Goal: Information Seeking & Learning: Learn about a topic

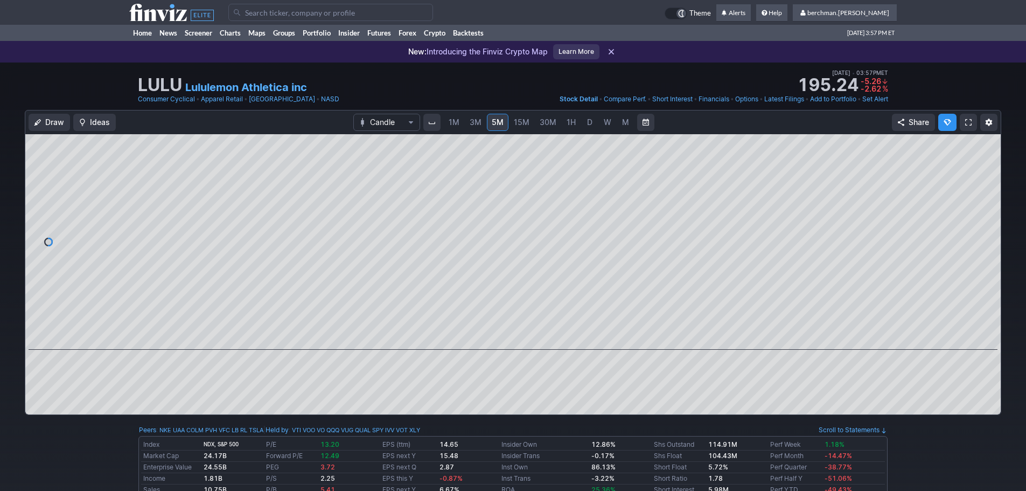
click at [591, 129] on link "D" at bounding box center [589, 122] width 17 height 17
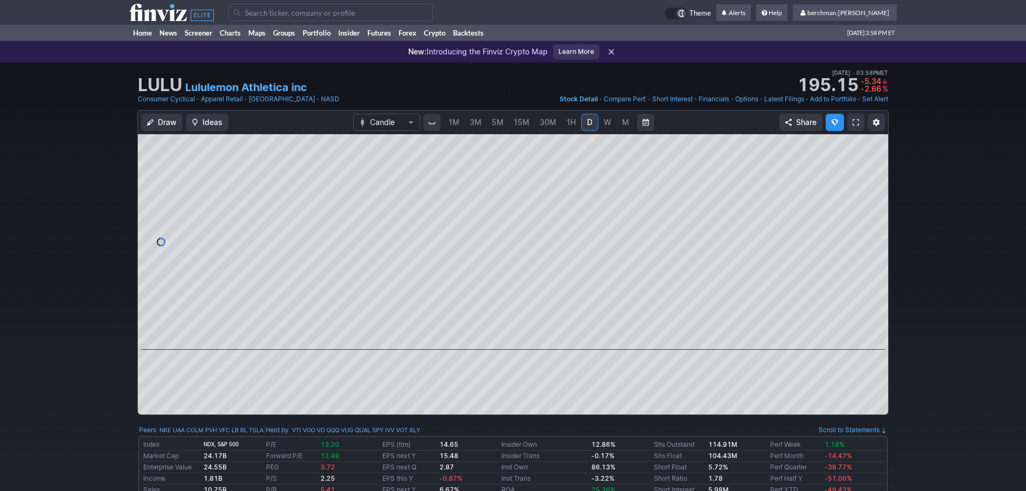
click at [493, 123] on span "5M" at bounding box center [498, 121] width 12 height 9
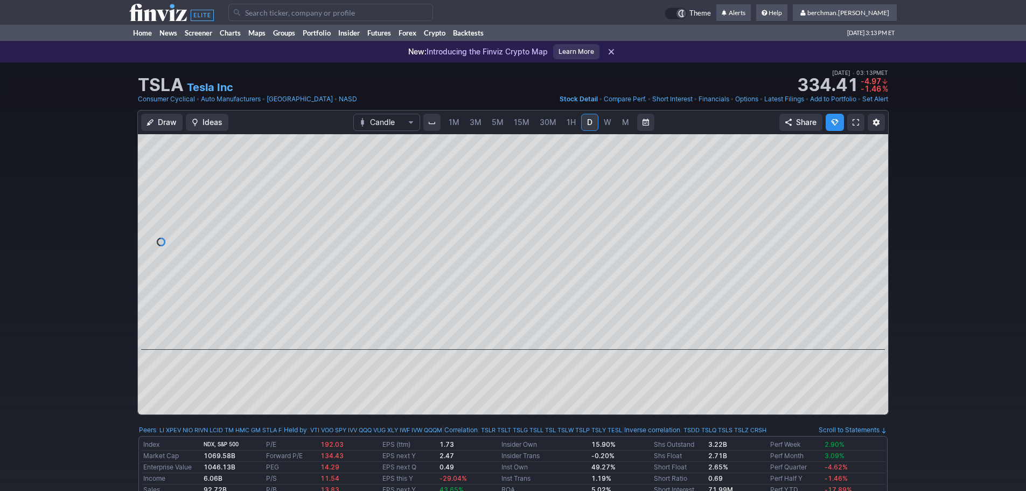
click at [496, 125] on span "5M" at bounding box center [498, 121] width 12 height 9
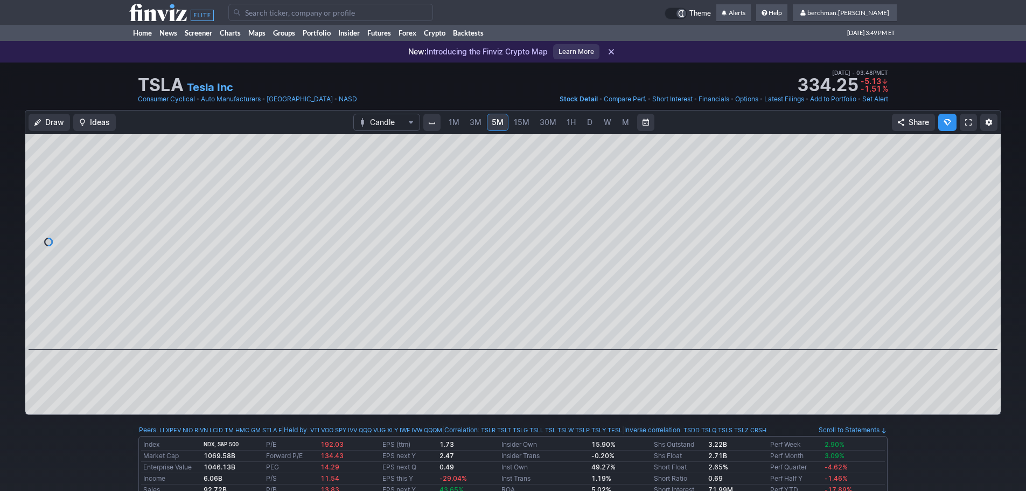
click at [322, 12] on input "Search" at bounding box center [330, 12] width 205 height 17
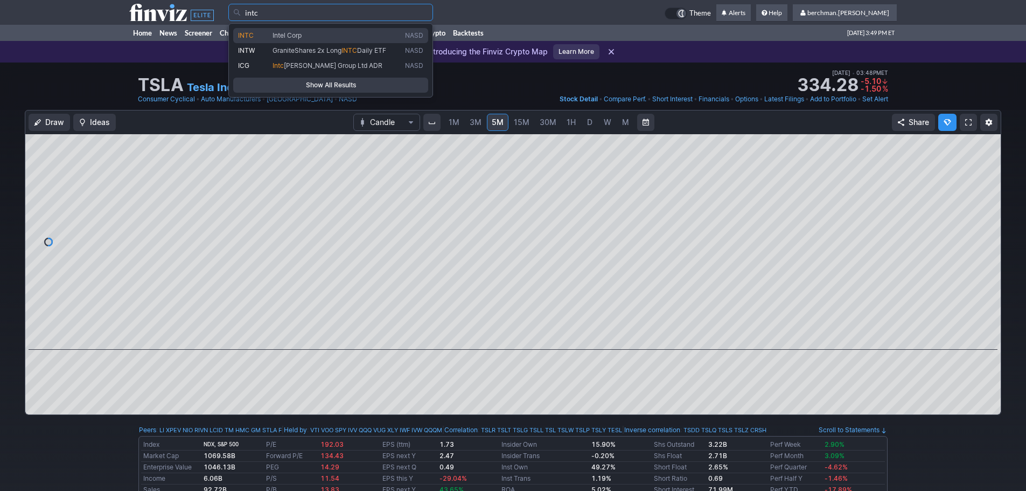
click at [343, 38] on span "Intel Corp" at bounding box center [336, 35] width 133 height 9
type input "INTC"
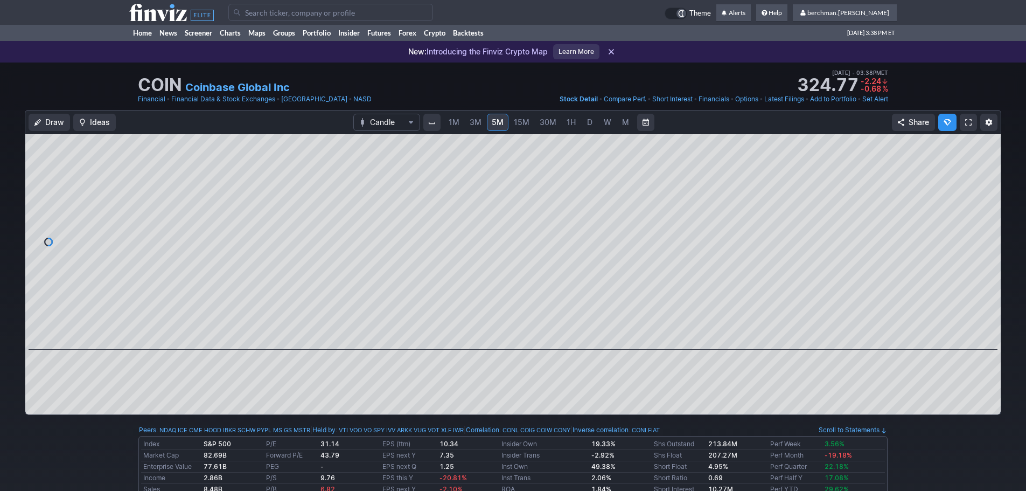
click at [344, 15] on input "Search" at bounding box center [330, 12] width 205 height 17
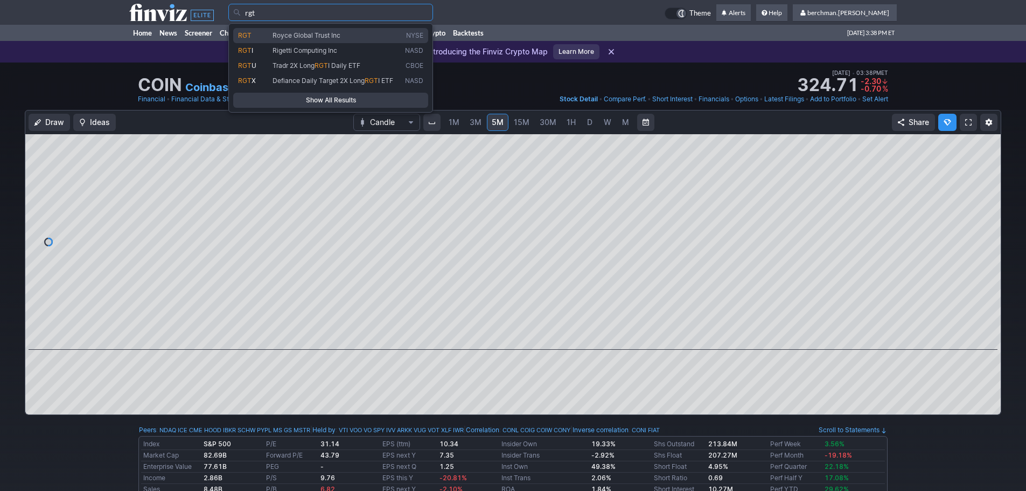
drag, startPoint x: 325, startPoint y: 33, endPoint x: 322, endPoint y: 41, distance: 9.2
click at [322, 41] on link "RGT Royce Global Trust Inc NYSE" at bounding box center [330, 35] width 195 height 15
type input "RGT"
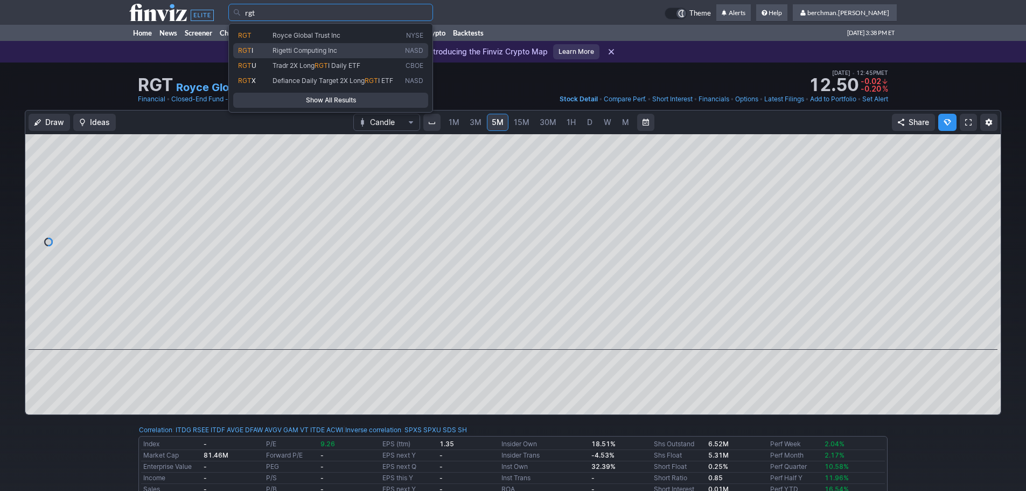
click at [294, 50] on span "Rigetti Computing Inc" at bounding box center [305, 50] width 65 height 8
type input "RGTI"
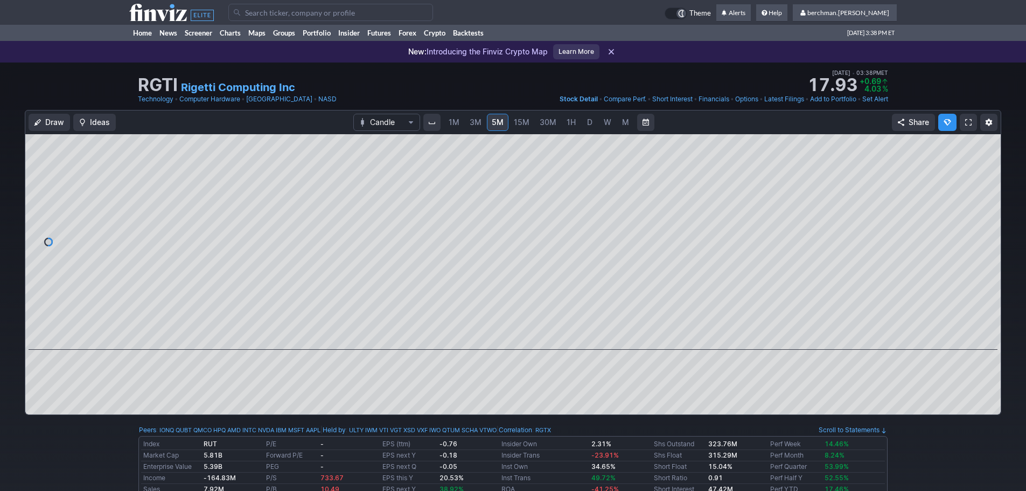
click at [587, 123] on span "D" at bounding box center [589, 121] width 5 height 9
click at [378, 16] on input "Search" at bounding box center [330, 12] width 205 height 17
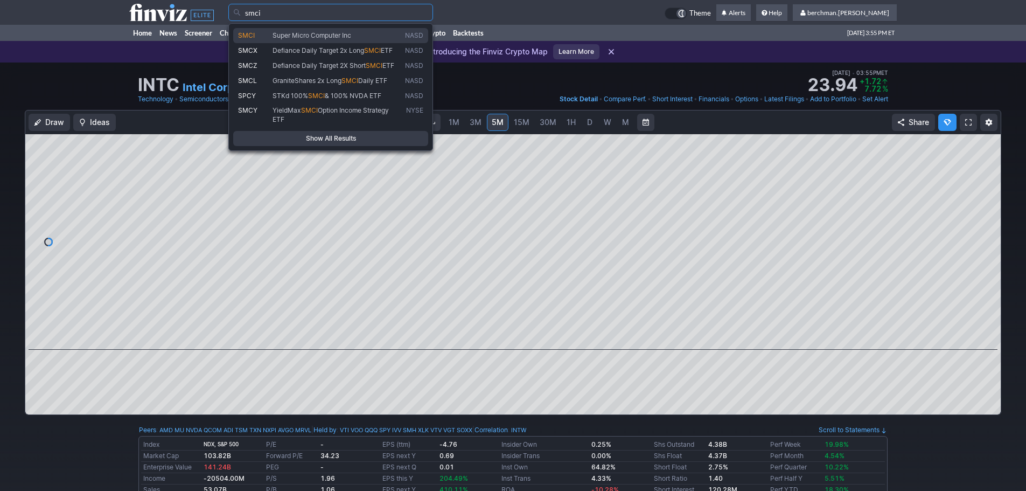
click at [371, 39] on span "Super Micro Computer Inc" at bounding box center [336, 35] width 133 height 9
type input "SMCI"
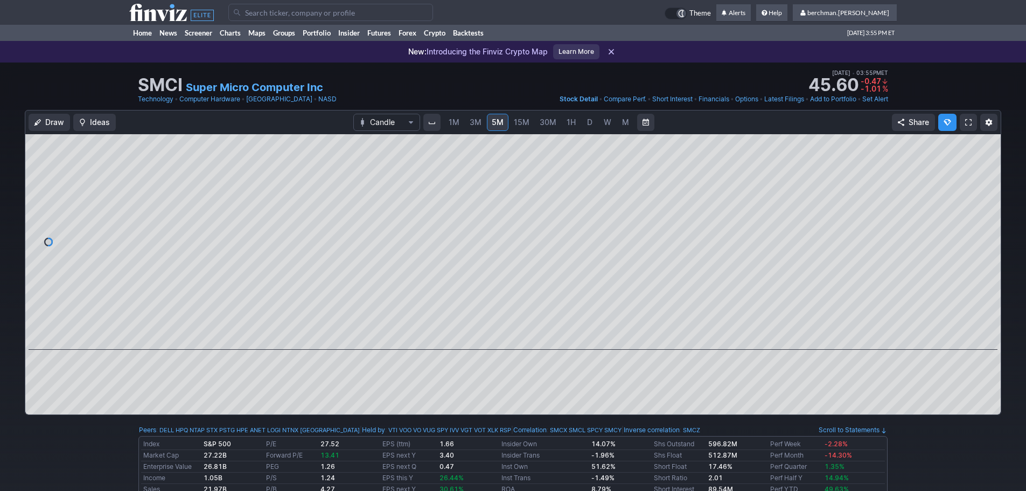
click at [589, 124] on span "D" at bounding box center [589, 121] width 5 height 9
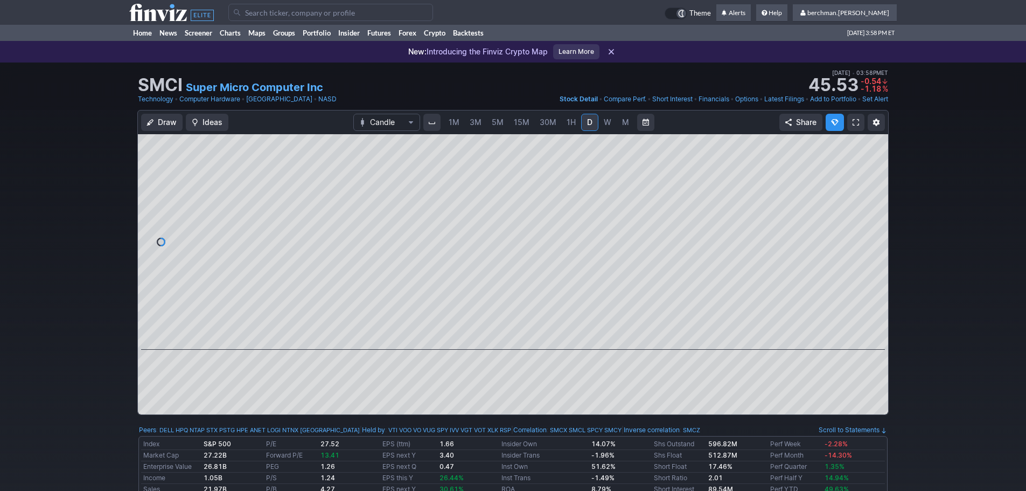
click at [358, 14] on input "Search" at bounding box center [330, 12] width 205 height 17
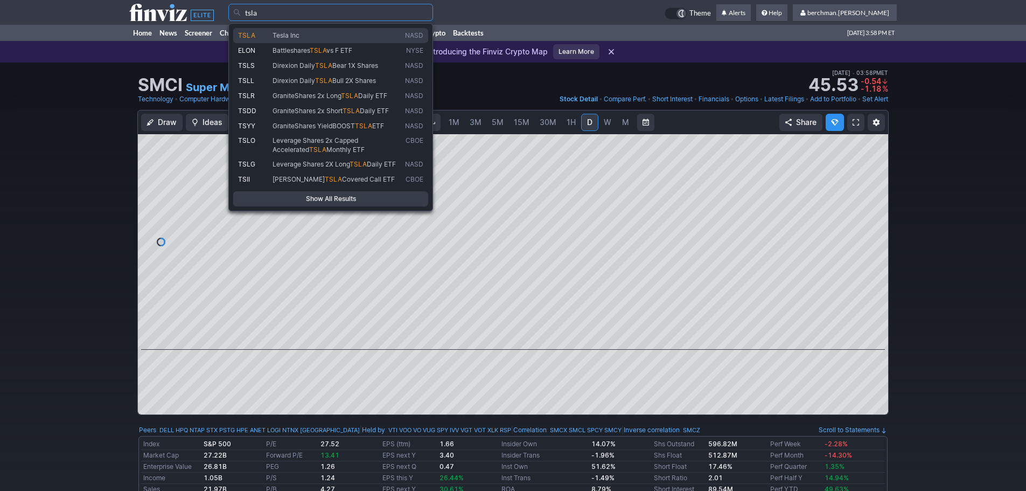
click at [347, 34] on span "Tesla Inc" at bounding box center [336, 35] width 133 height 9
type input "TSLA"
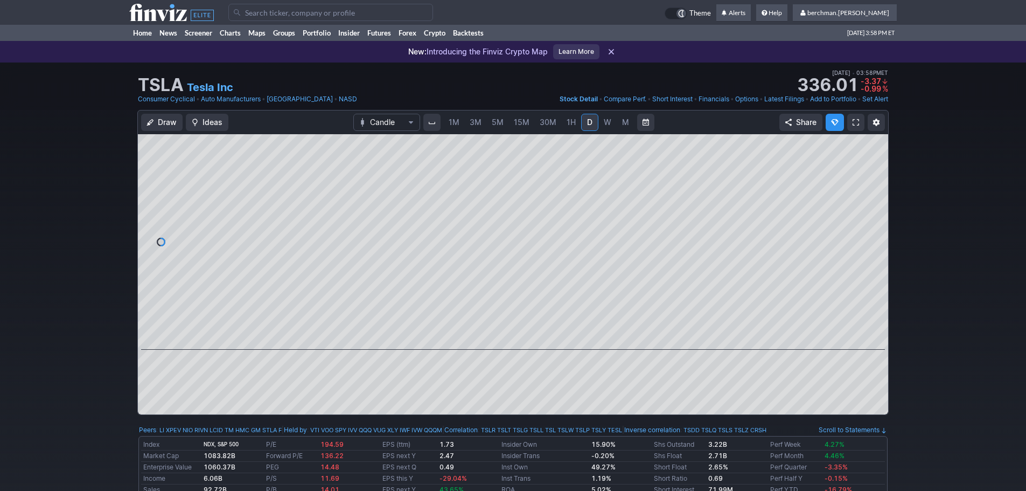
click at [500, 124] on span "5M" at bounding box center [498, 121] width 12 height 9
